Goal: Information Seeking & Learning: Learn about a topic

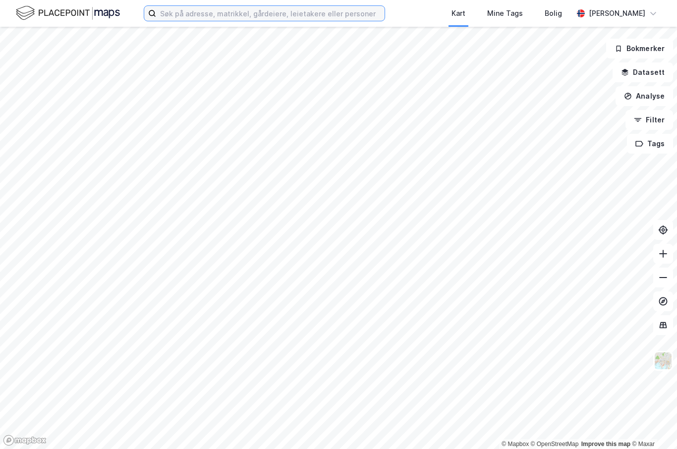
click at [263, 15] on input at bounding box center [270, 13] width 229 height 15
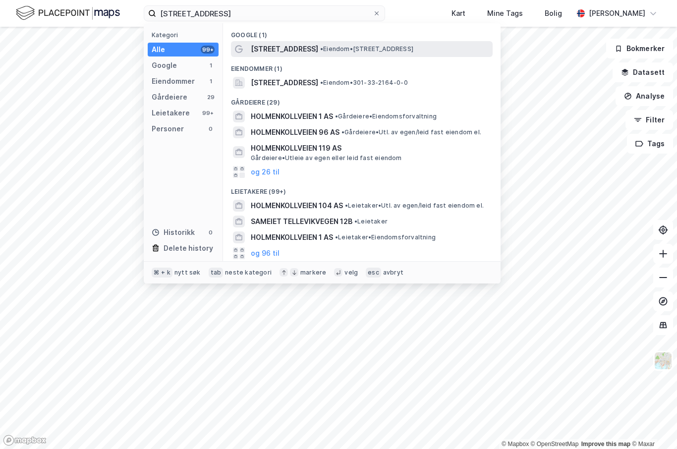
click at [318, 46] on span "[STREET_ADDRESS]" at bounding box center [284, 49] width 67 height 12
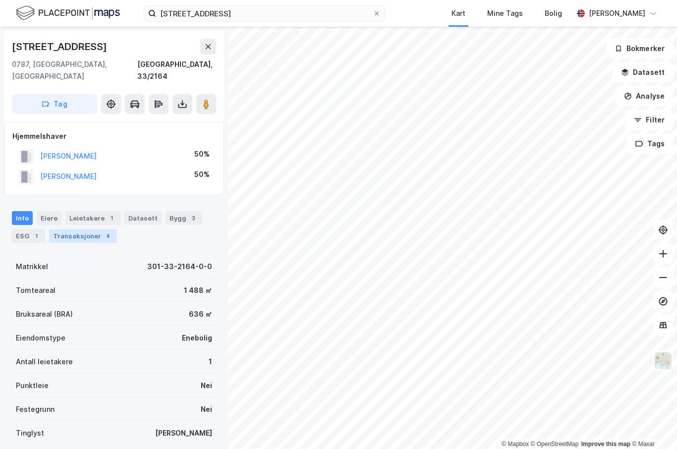
click at [80, 229] on div "Transaksjoner 4" at bounding box center [83, 236] width 68 height 14
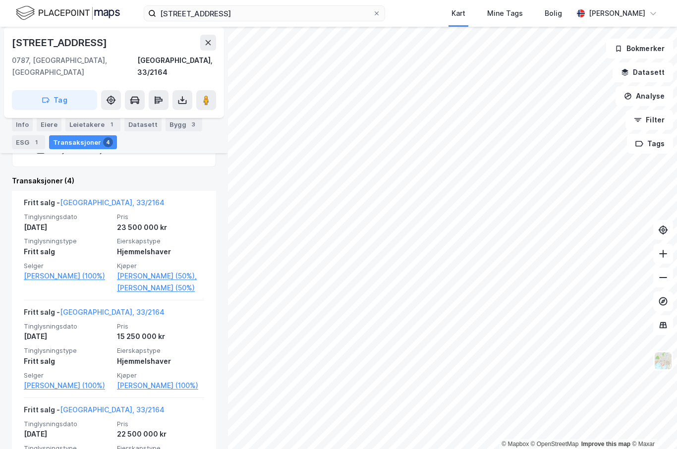
scroll to position [230, 0]
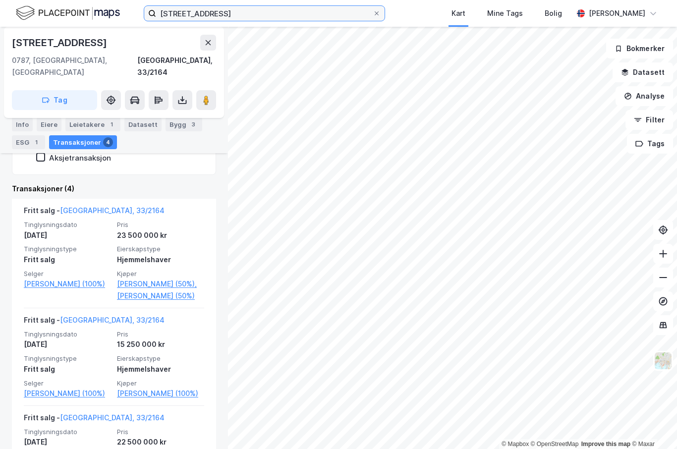
click at [258, 11] on input "[STREET_ADDRESS]" at bounding box center [264, 13] width 217 height 15
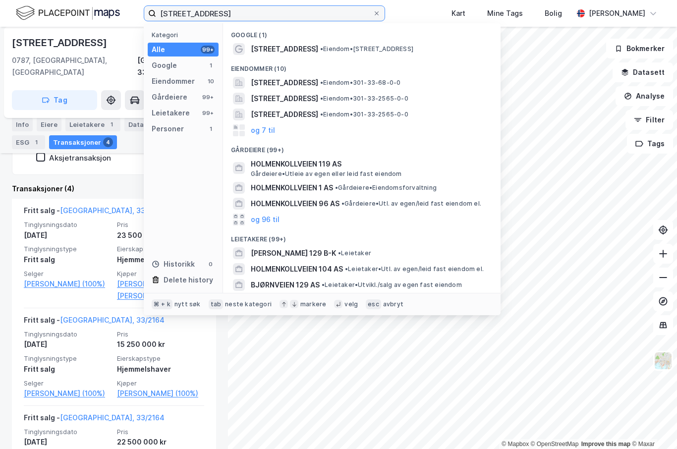
type input "[STREET_ADDRESS]"
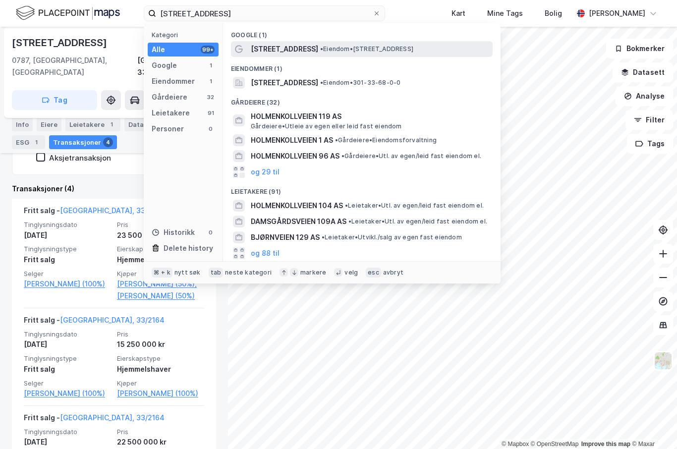
click at [337, 50] on span "• Eiendom • [STREET_ADDRESS]" at bounding box center [366, 49] width 93 height 8
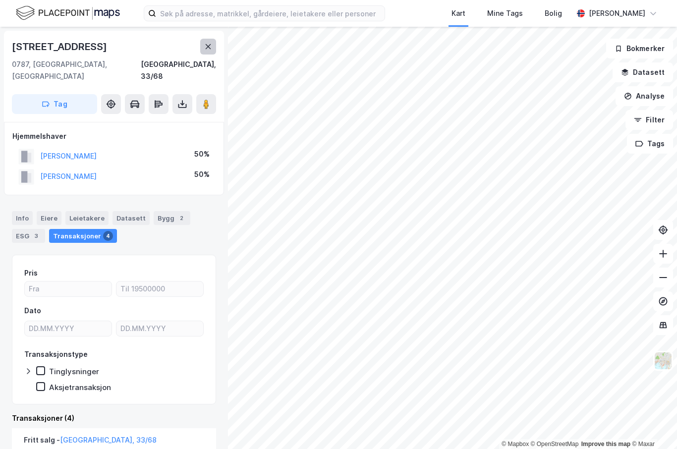
click at [211, 49] on icon at bounding box center [208, 46] width 5 height 5
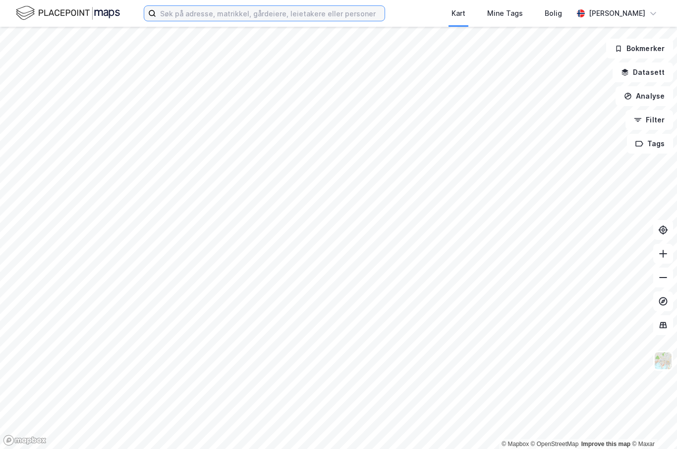
click at [221, 17] on input at bounding box center [270, 13] width 229 height 15
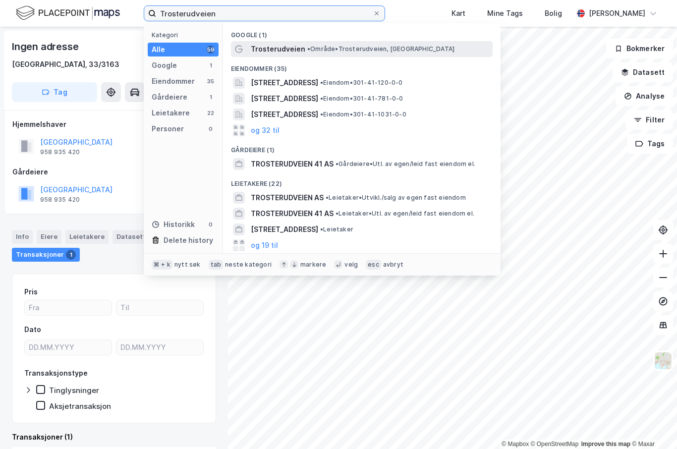
type input "Trosterudveien"
click at [281, 52] on span "Trosterudveien" at bounding box center [278, 49] width 55 height 12
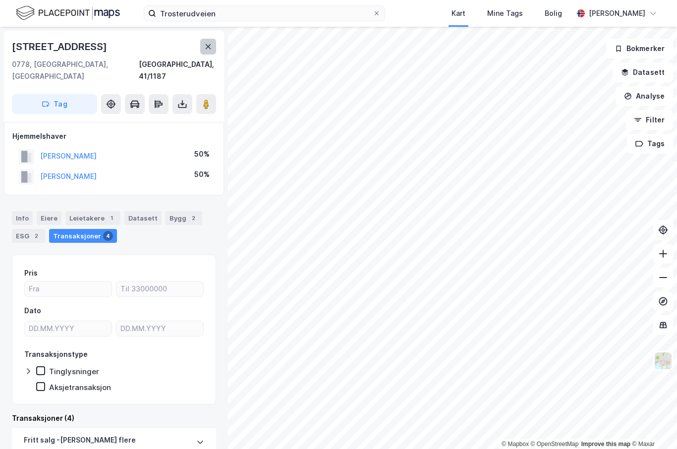
click at [212, 50] on icon at bounding box center [208, 47] width 8 height 8
